Goal: Find specific page/section: Find specific page/section

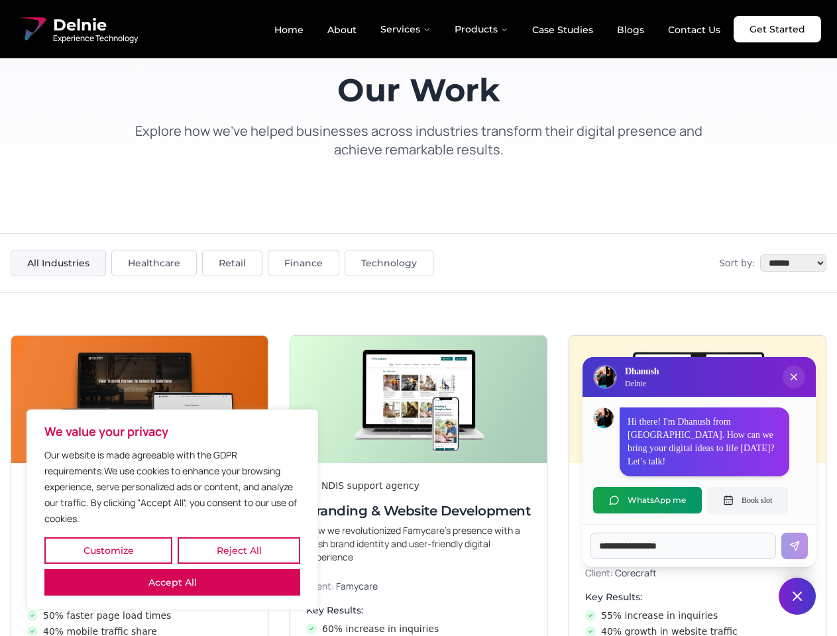
click at [108, 551] on button "Customize" at bounding box center [108, 550] width 128 height 27
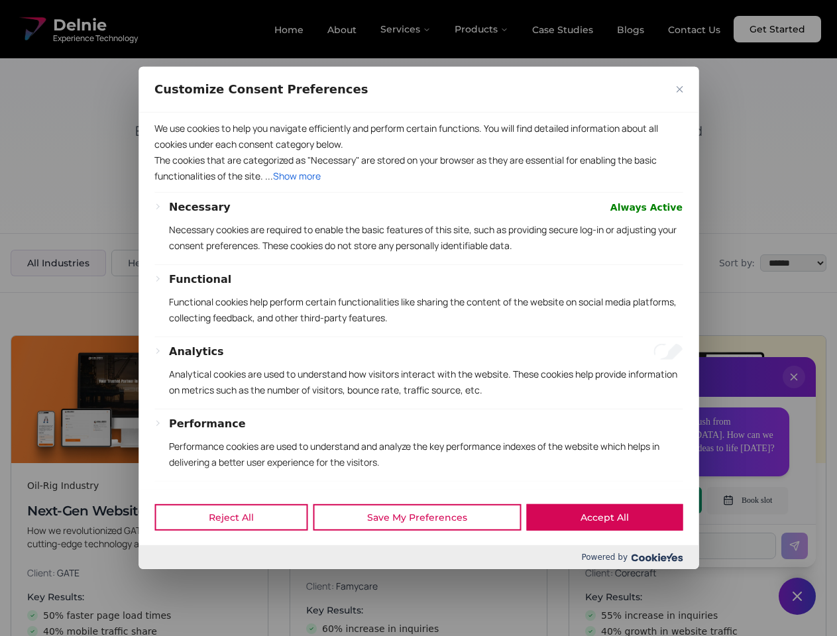
click at [239, 551] on div "Customize Consent Preferences We use cookies to help you navigate efficiently a…" at bounding box center [419, 318] width 560 height 502
click at [418, 318] on p "Functional cookies help perform certain functionalities like sharing the conten…" at bounding box center [426, 310] width 514 height 32
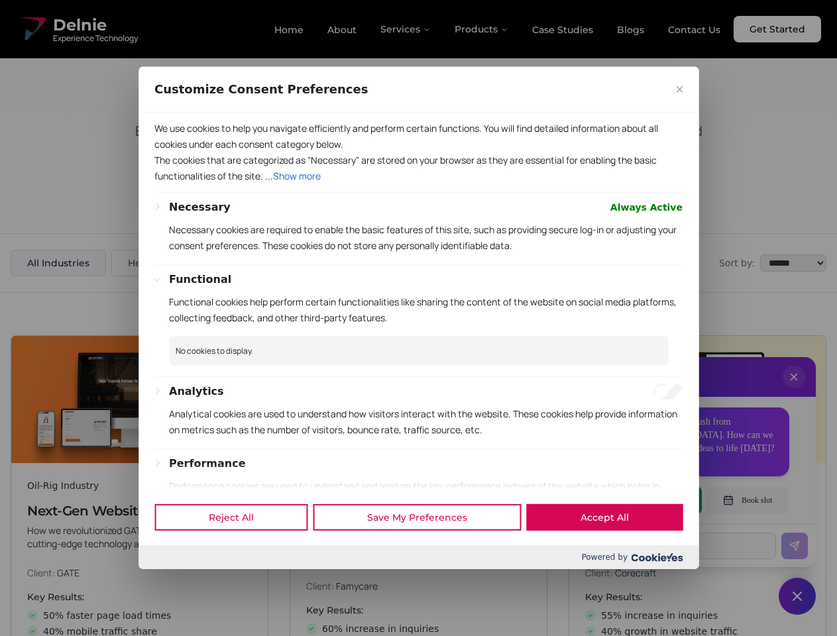
click at [794, 390] on div at bounding box center [418, 318] width 837 height 636
click at [647, 500] on div "Reject All Save My Preferences Accept All" at bounding box center [419, 517] width 560 height 56
click at [748, 500] on div at bounding box center [418, 318] width 837 height 636
click at [797, 596] on div at bounding box center [418, 318] width 837 height 636
click at [406, 29] on div at bounding box center [418, 318] width 837 height 636
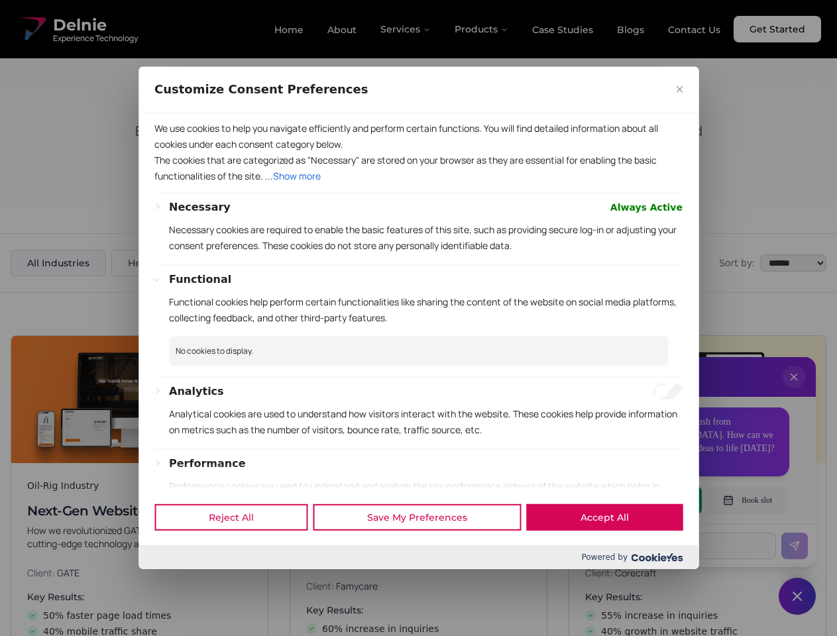
click at [482, 29] on div at bounding box center [418, 318] width 837 height 636
